Goal: Check status: Check status

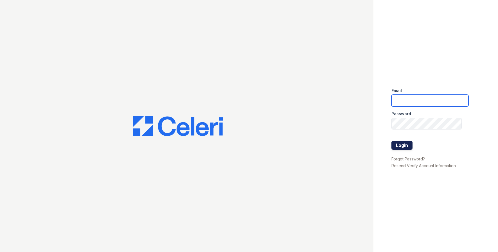
type input "tamesha.davis@trinity-pm.com"
click at [396, 143] on button "Login" at bounding box center [401, 145] width 21 height 9
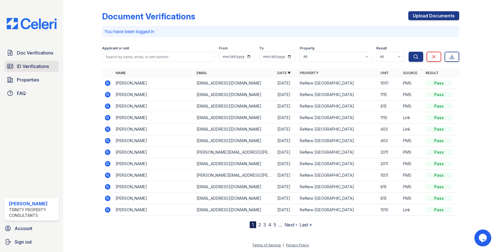
click at [32, 63] on span "ID Verifications" at bounding box center [33, 66] width 32 height 7
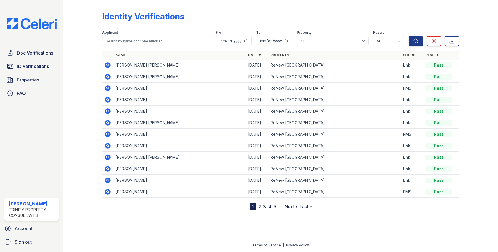
click at [109, 64] on icon at bounding box center [108, 65] width 6 height 6
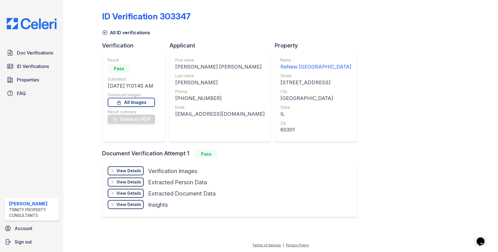
click at [139, 173] on div "View Details" at bounding box center [128, 171] width 25 height 6
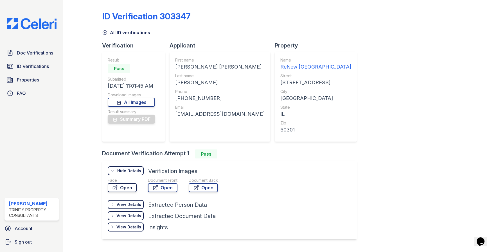
click at [128, 191] on link "Open" at bounding box center [122, 187] width 29 height 9
click at [214, 191] on link "Open" at bounding box center [203, 187] width 29 height 9
click at [168, 191] on link "Open" at bounding box center [163, 187] width 30 height 9
